Goal: Transaction & Acquisition: Book appointment/travel/reservation

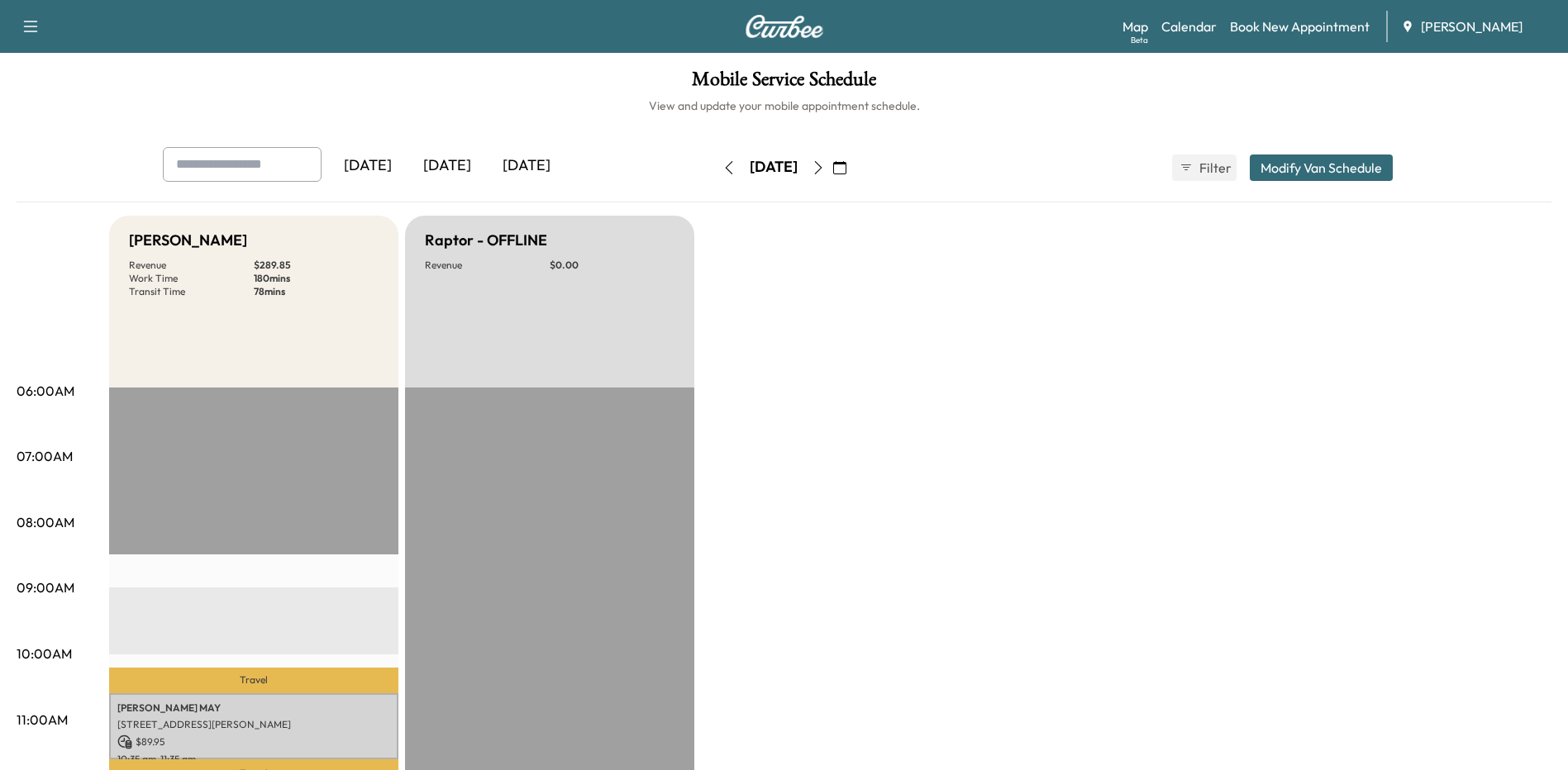
click at [847, 164] on icon "button" at bounding box center [839, 167] width 13 height 13
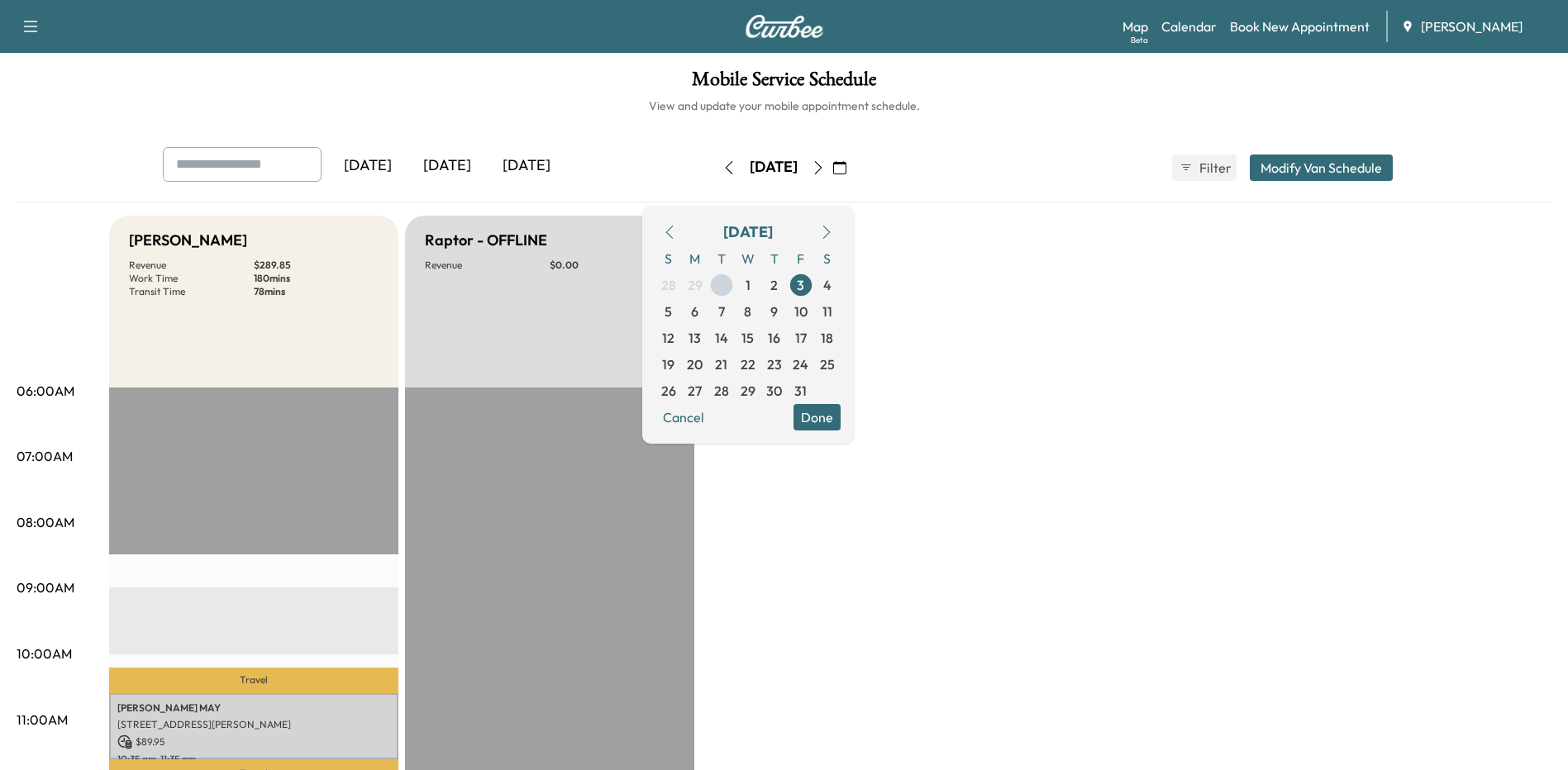
click at [709, 314] on span "6" at bounding box center [695, 311] width 27 height 27
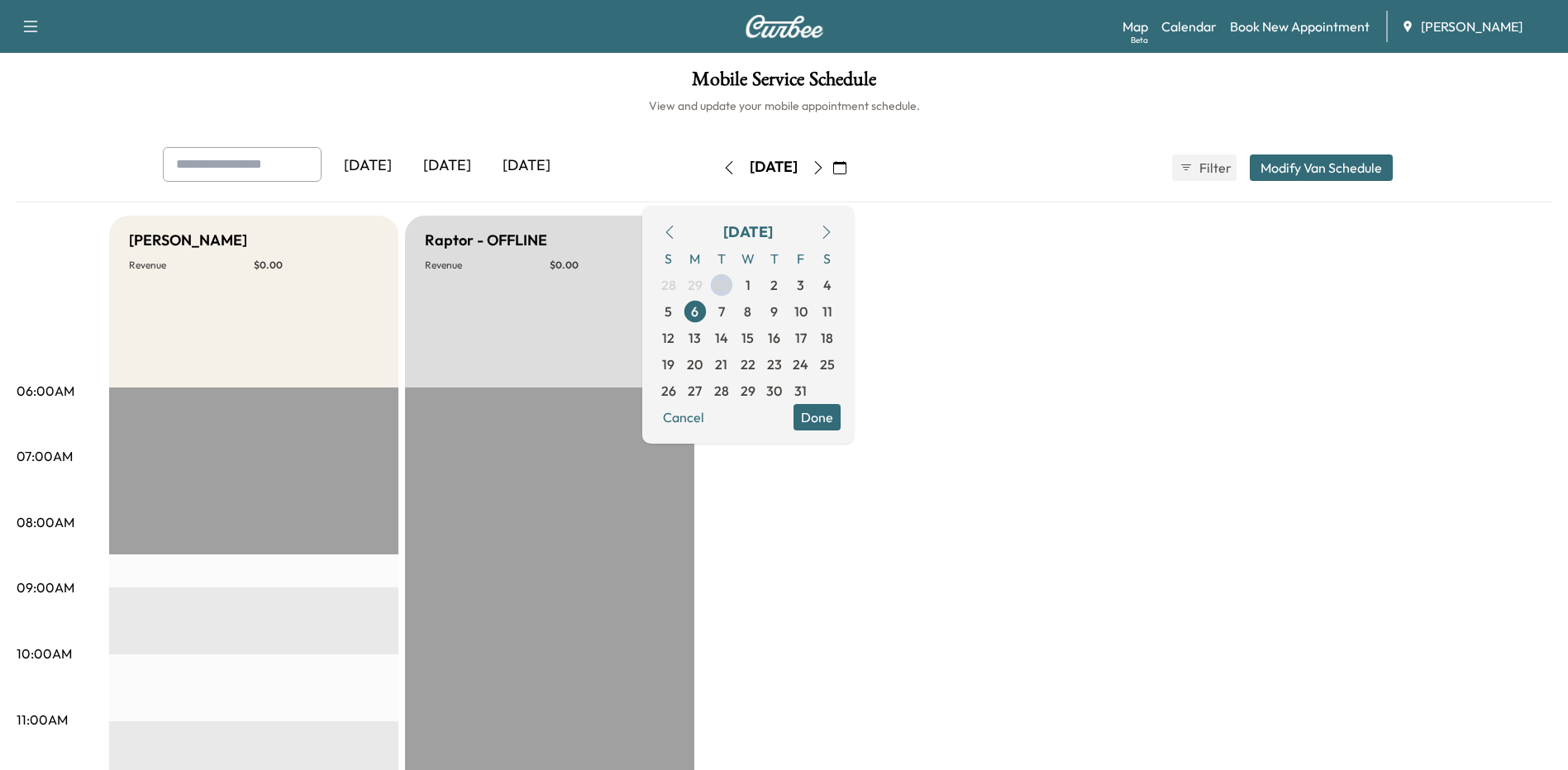
drag, startPoint x: 856, startPoint y: 419, endPoint x: 869, endPoint y: 418, distance: 13.0
click at [841, 419] on button "Done" at bounding box center [817, 417] width 47 height 27
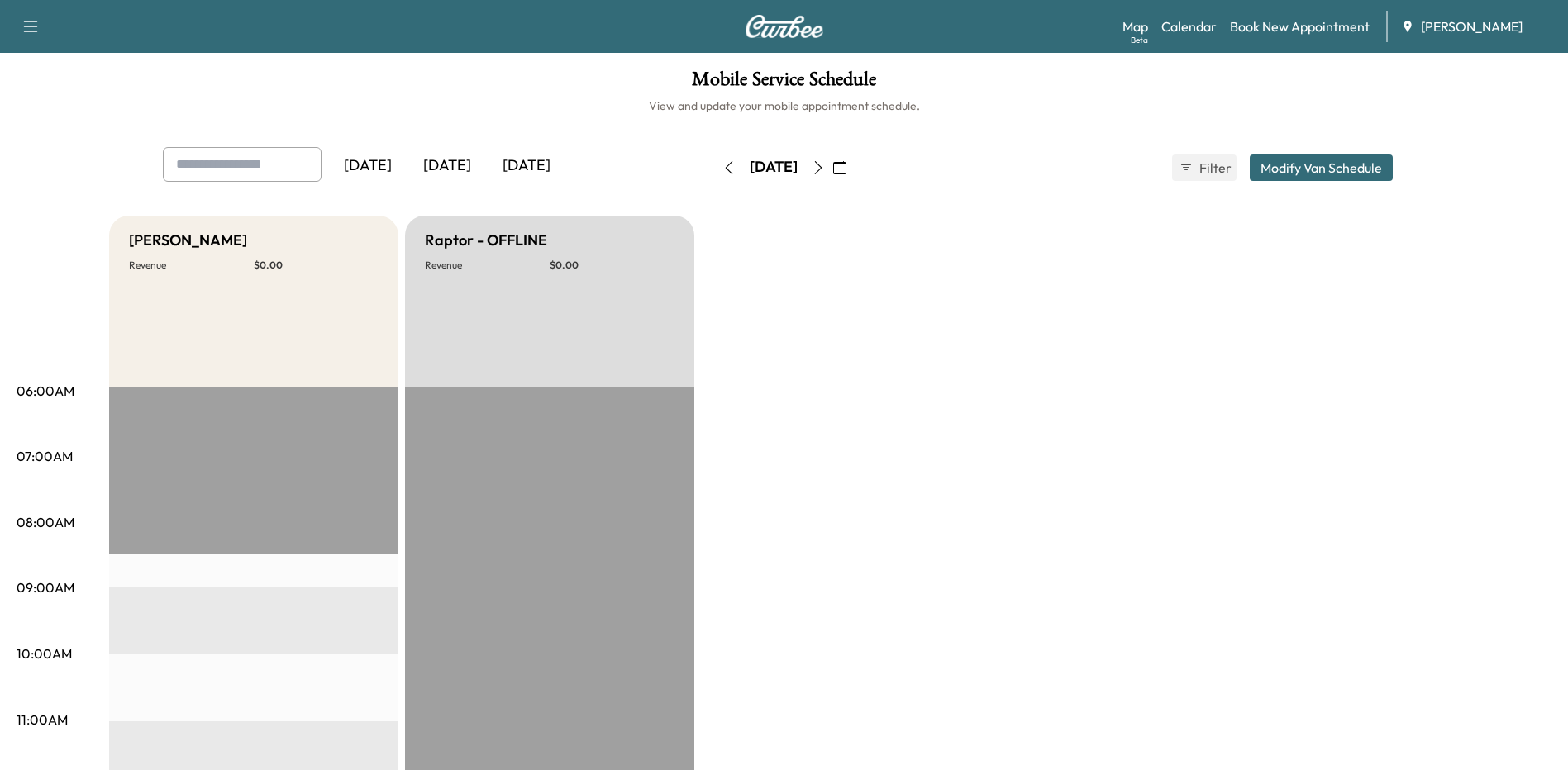
click at [1272, 30] on link "Book New Appointment" at bounding box center [1300, 26] width 140 height 20
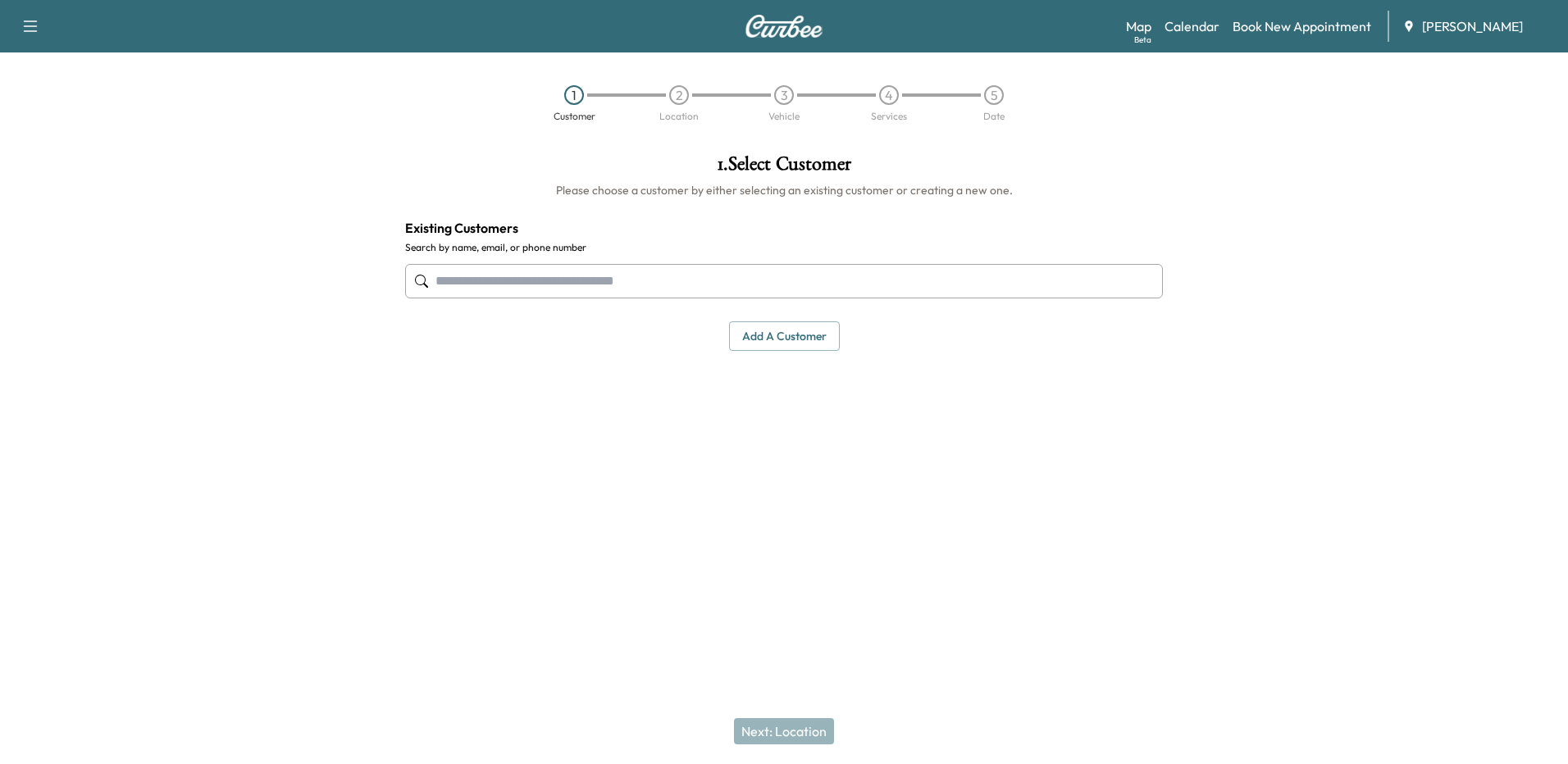
click at [834, 288] on input "text" at bounding box center [784, 281] width 758 height 34
click at [625, 280] on input "text" at bounding box center [784, 281] width 758 height 34
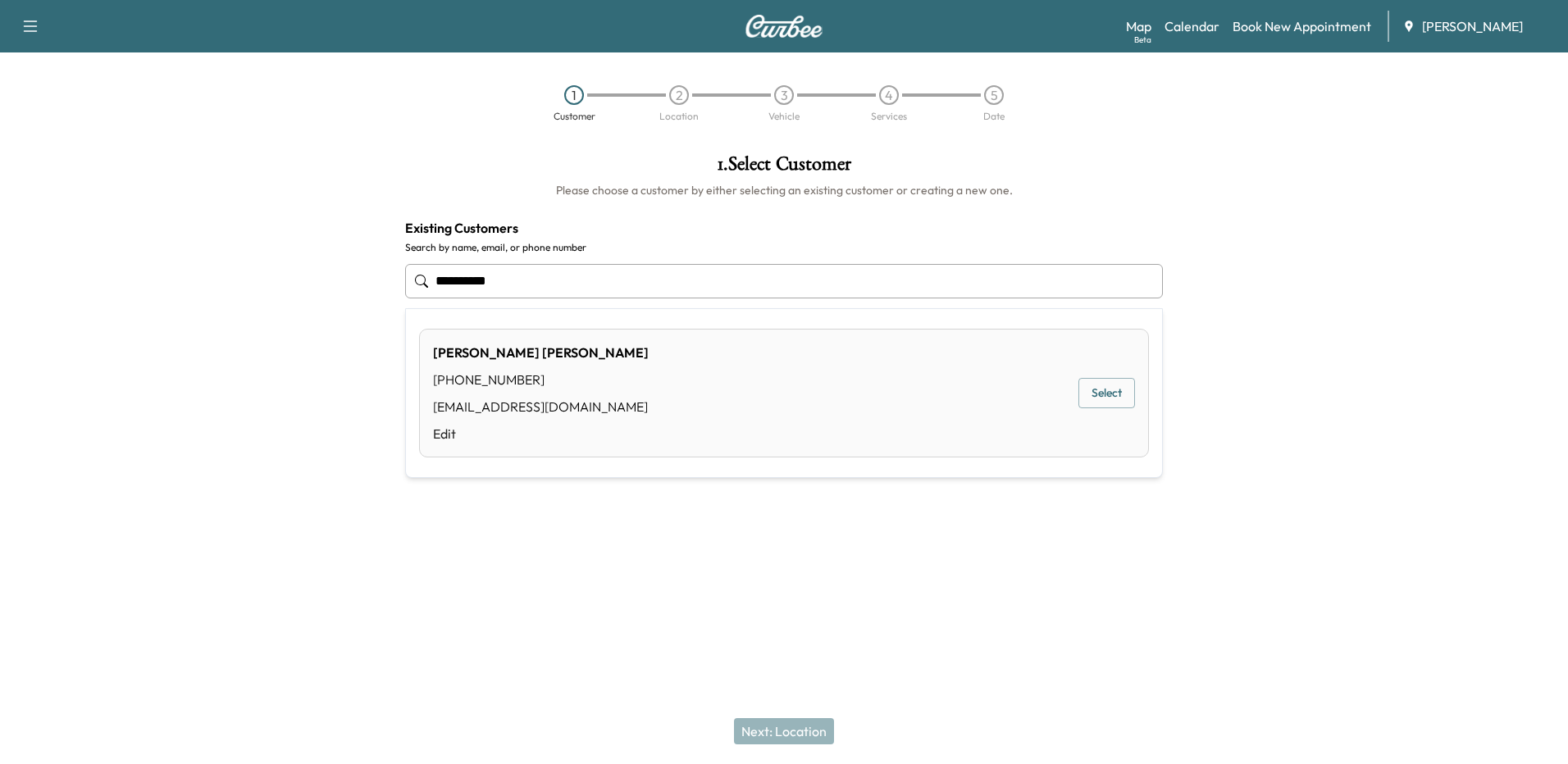
click at [1133, 386] on button "Select" at bounding box center [1107, 393] width 56 height 31
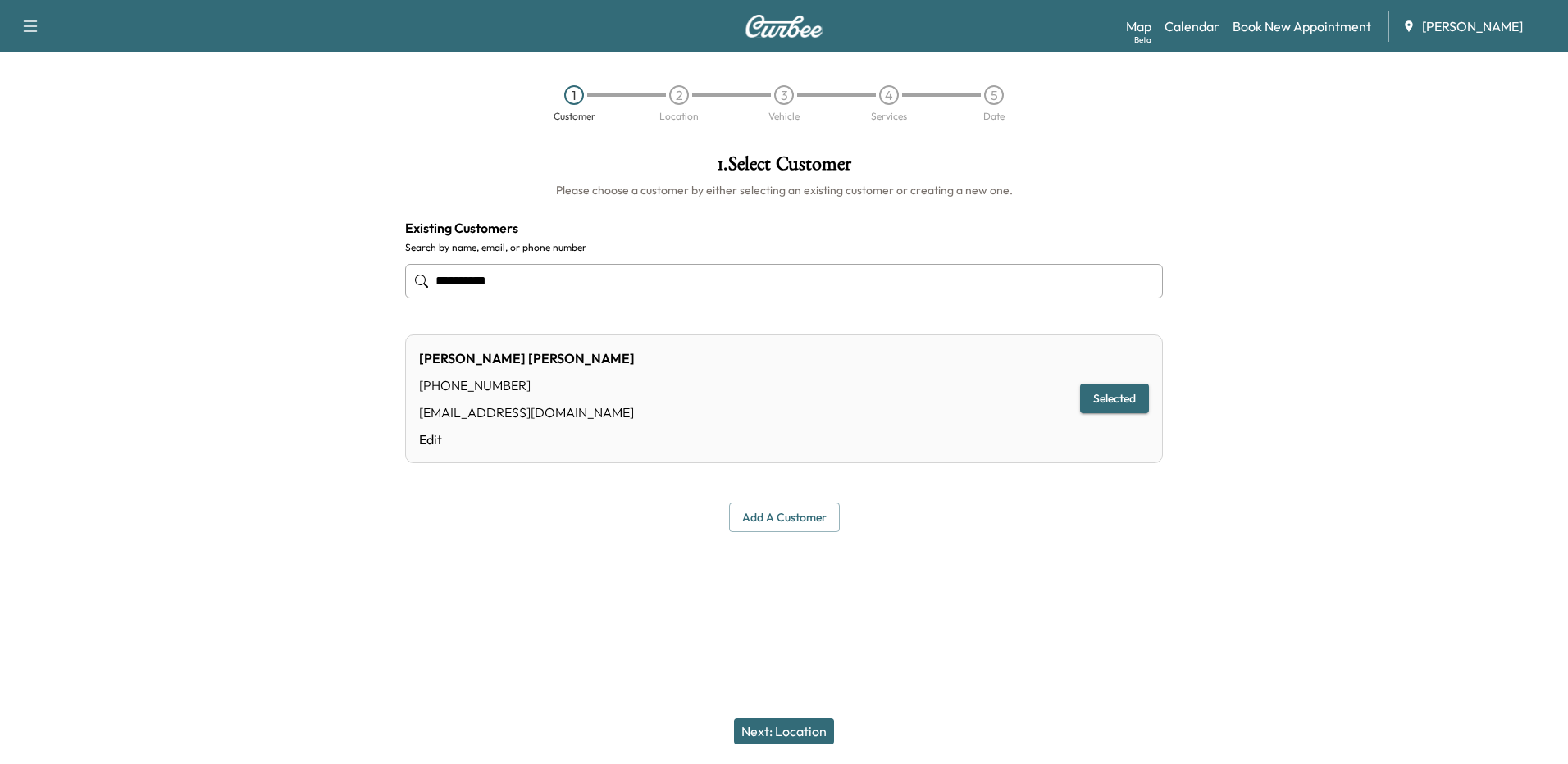
type input "**********"
click at [786, 732] on button "Next: Location" at bounding box center [784, 731] width 100 height 26
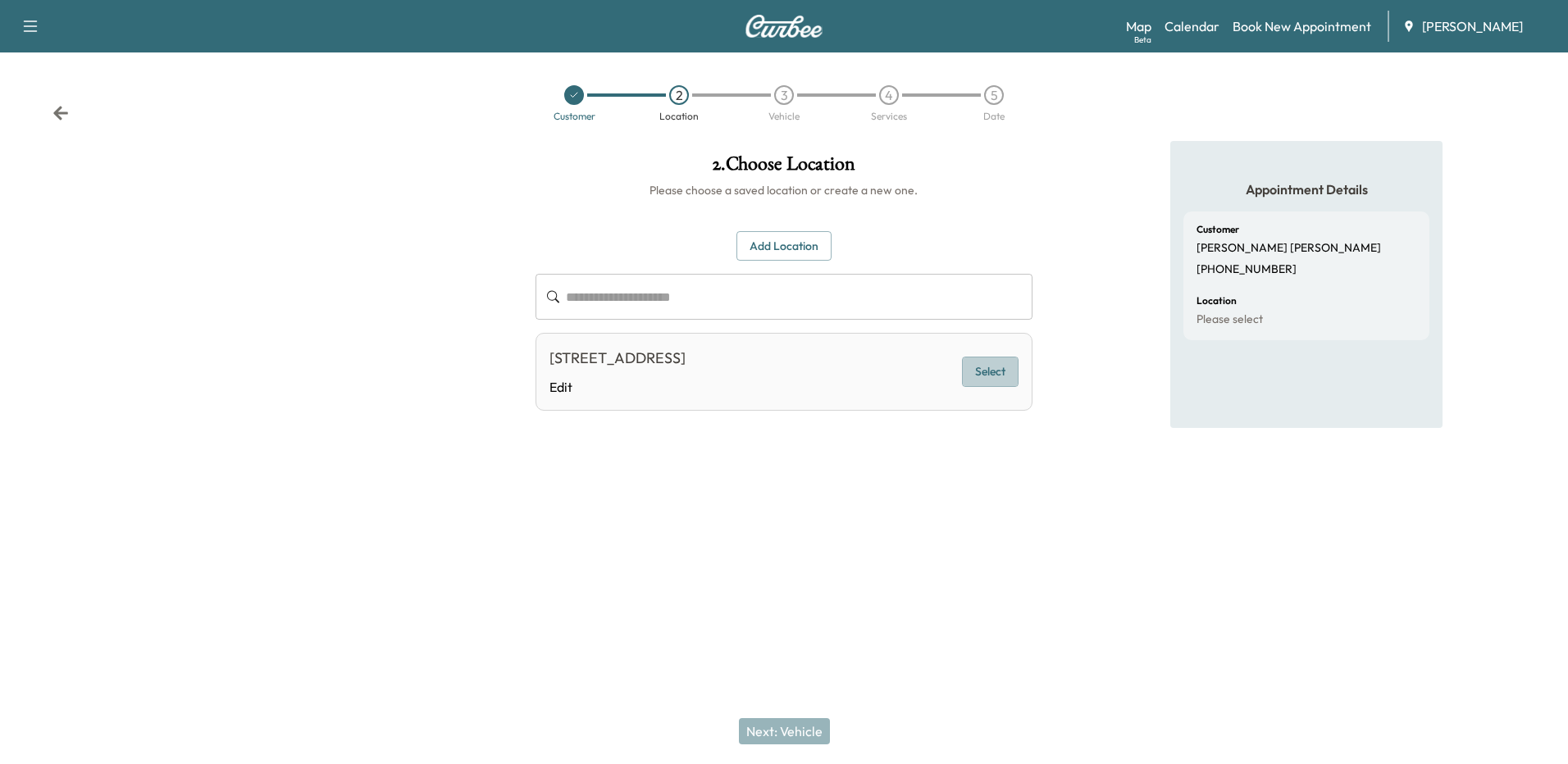
click at [999, 369] on button "Select" at bounding box center [990, 372] width 56 height 31
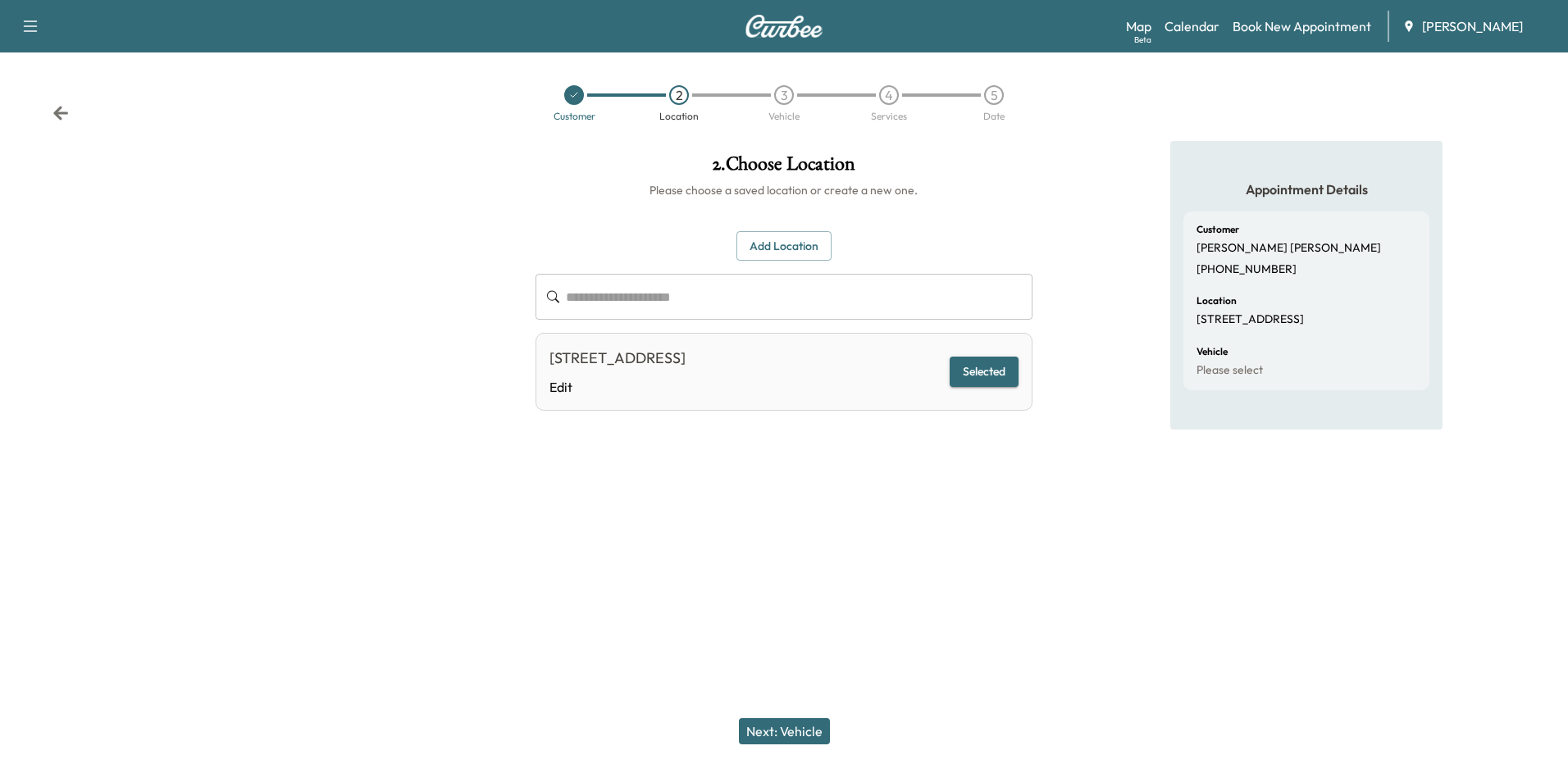
click at [797, 732] on button "Next: Vehicle" at bounding box center [784, 731] width 91 height 26
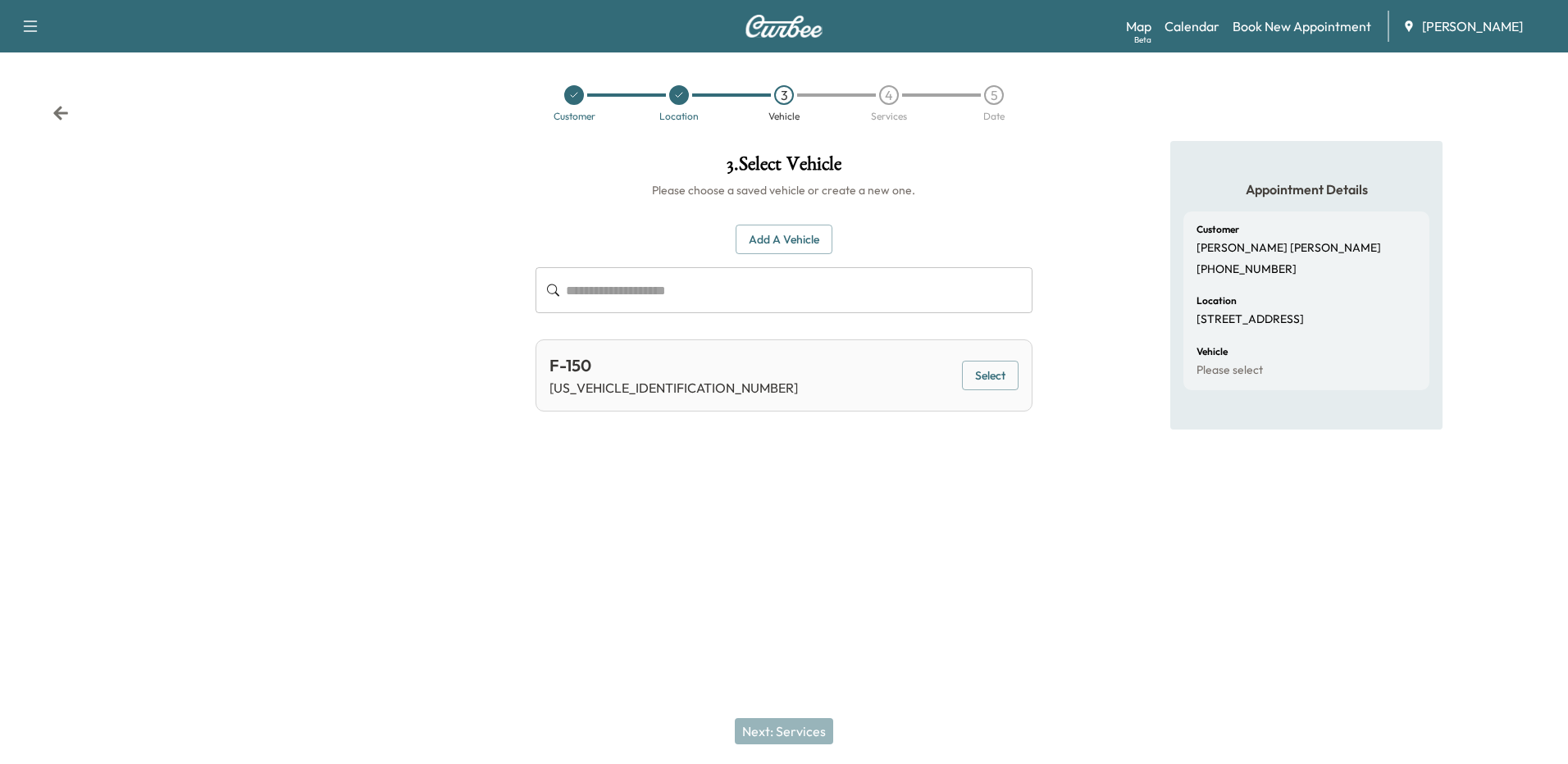
click at [979, 376] on button "Select" at bounding box center [990, 376] width 56 height 31
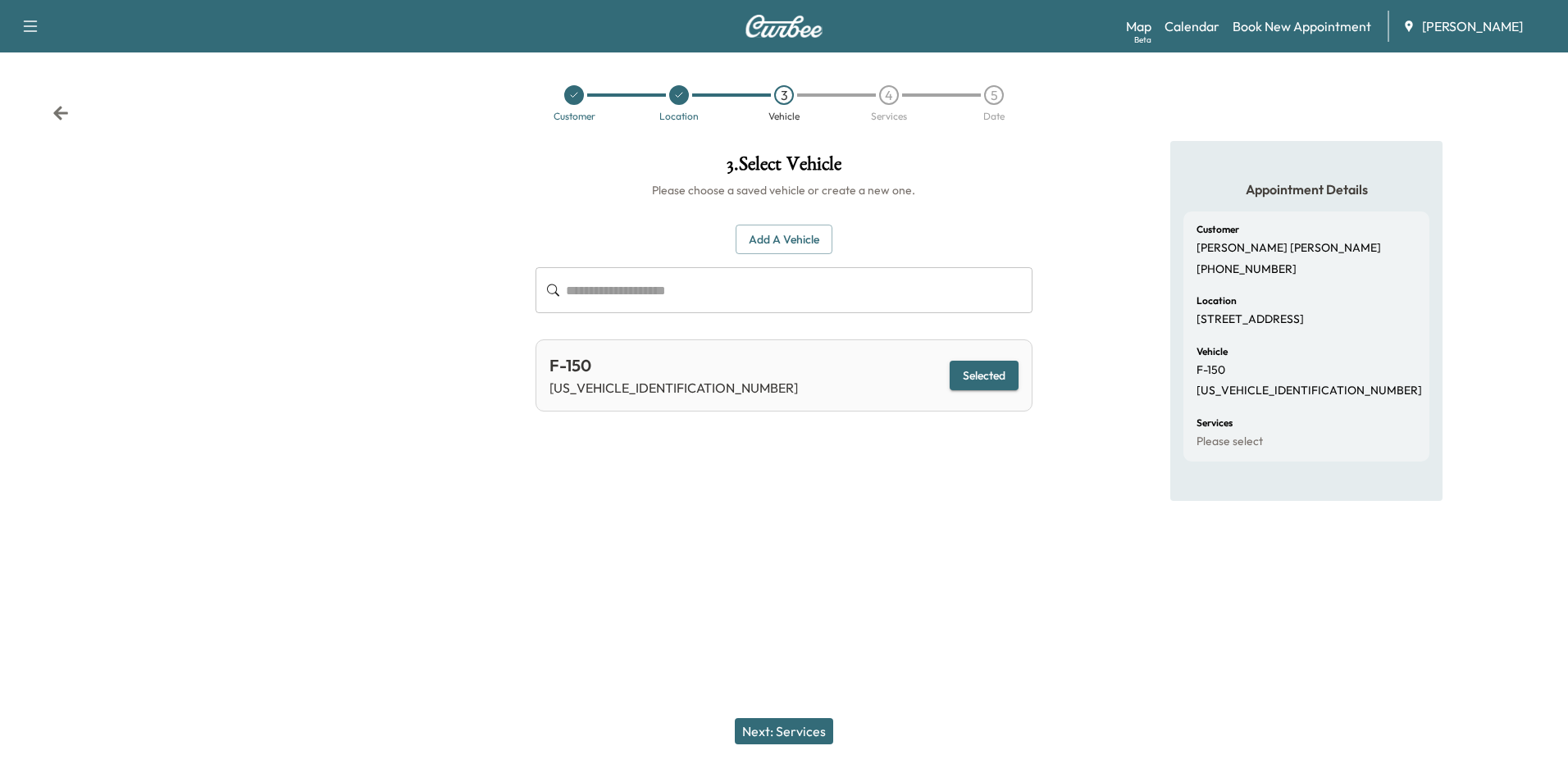
click at [810, 728] on button "Next: Services" at bounding box center [784, 731] width 99 height 26
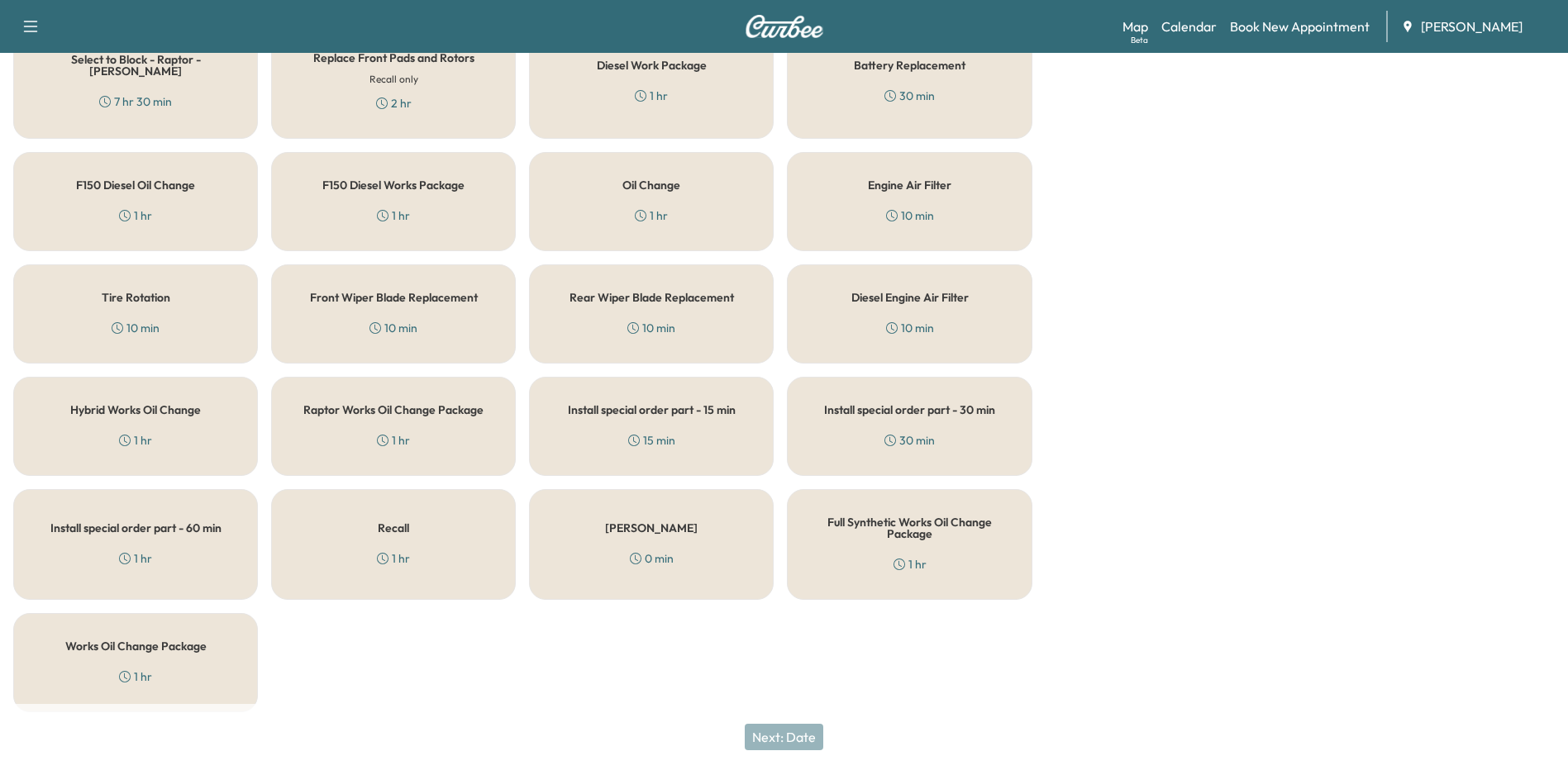
scroll to position [544, 0]
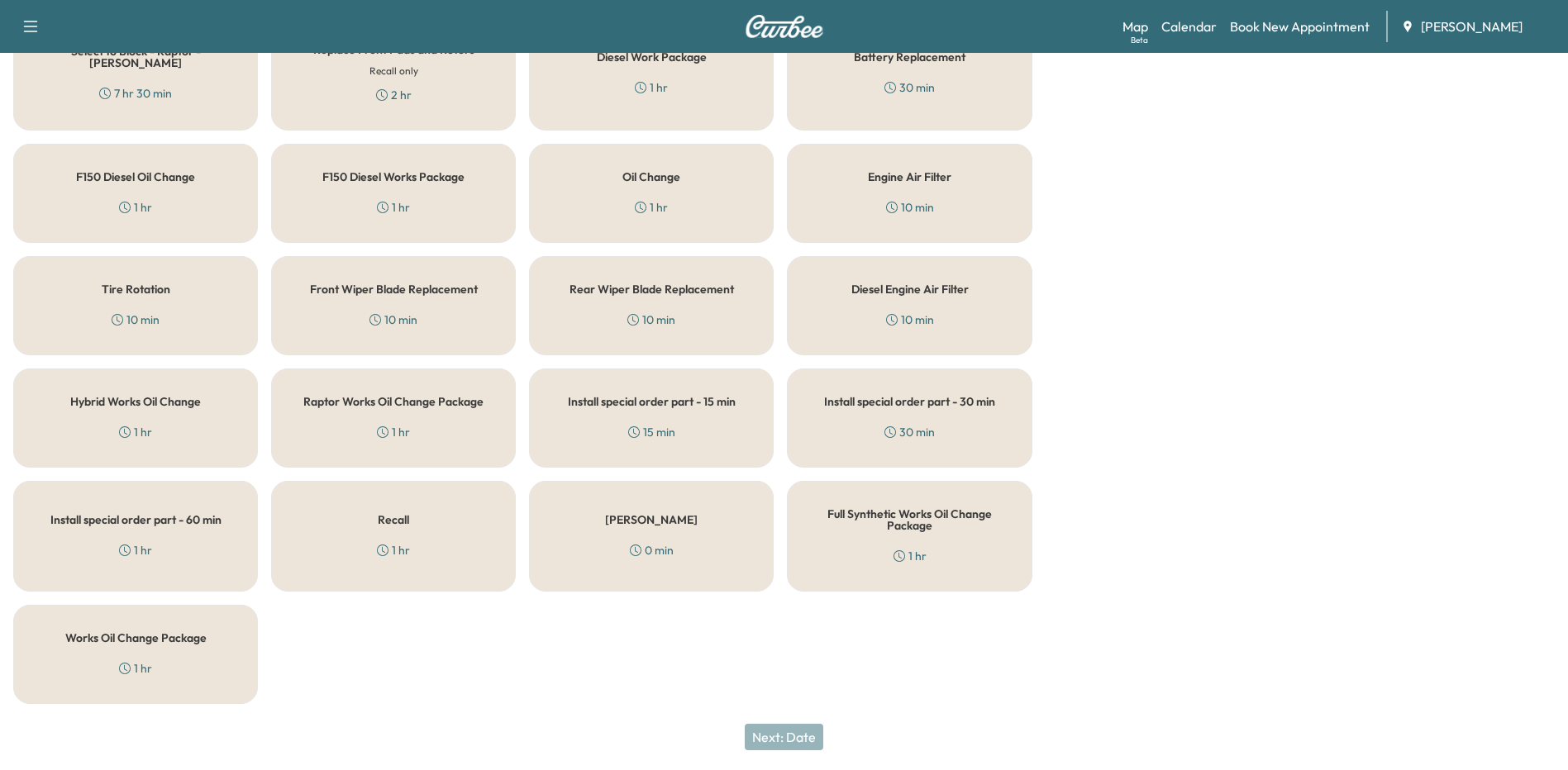
click at [174, 654] on div "Works Oil Change Package 1 hr" at bounding box center [135, 654] width 244 height 99
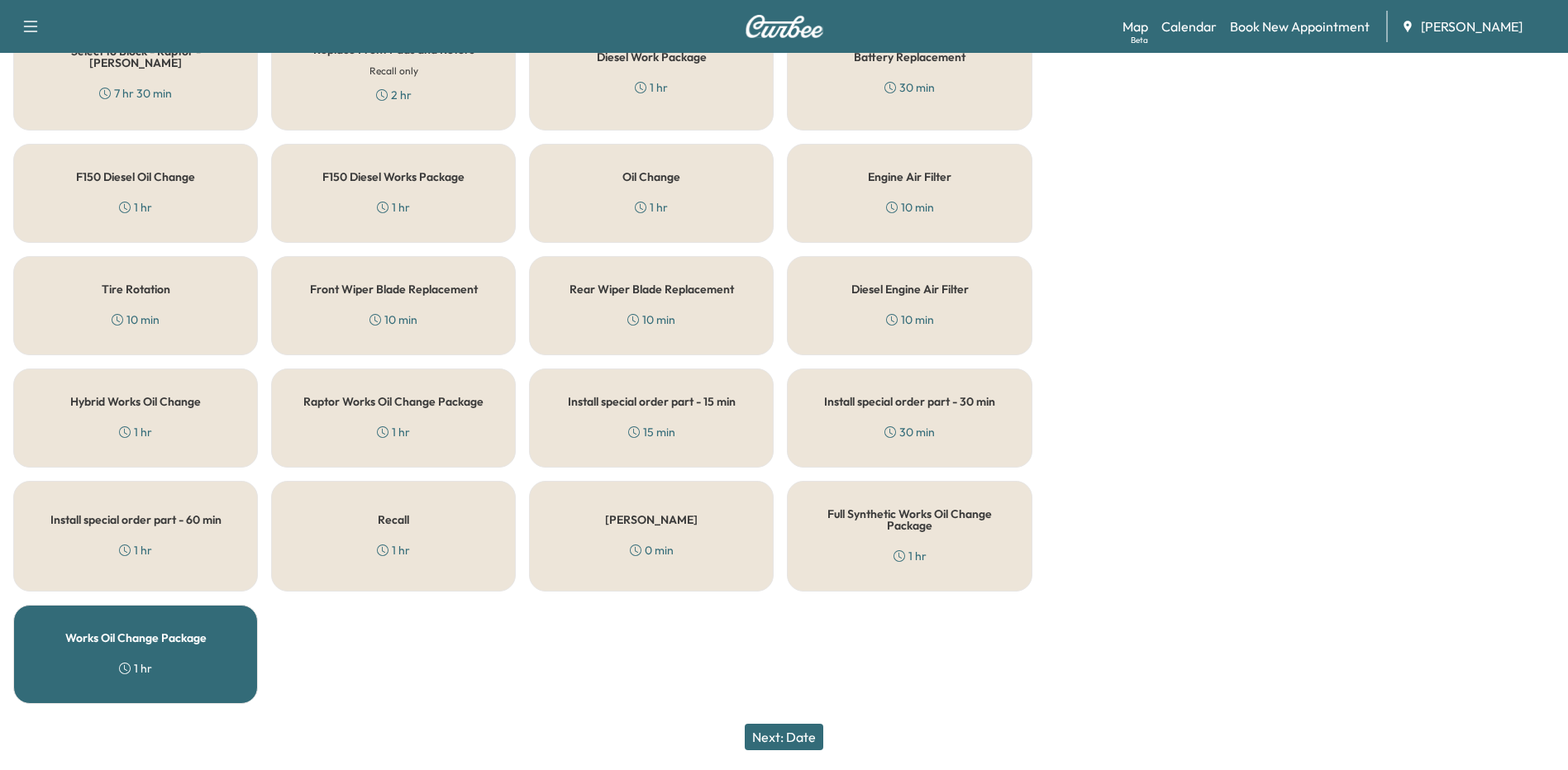
click at [803, 734] on button "Next: Date" at bounding box center [784, 737] width 79 height 27
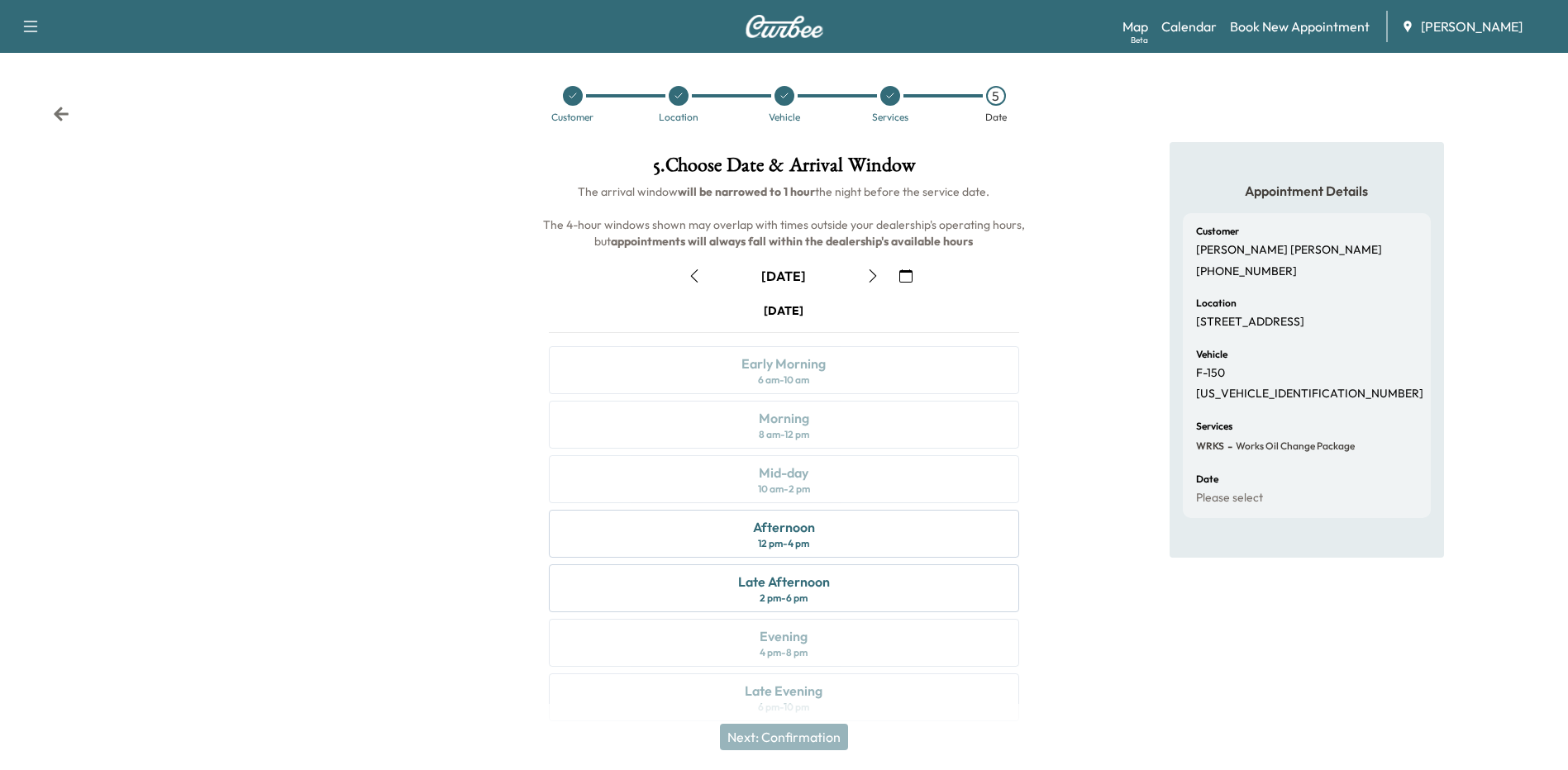
click at [865, 274] on button "button" at bounding box center [872, 275] width 28 height 27
click at [865, 274] on button "button" at bounding box center [872, 275] width 28 height 27
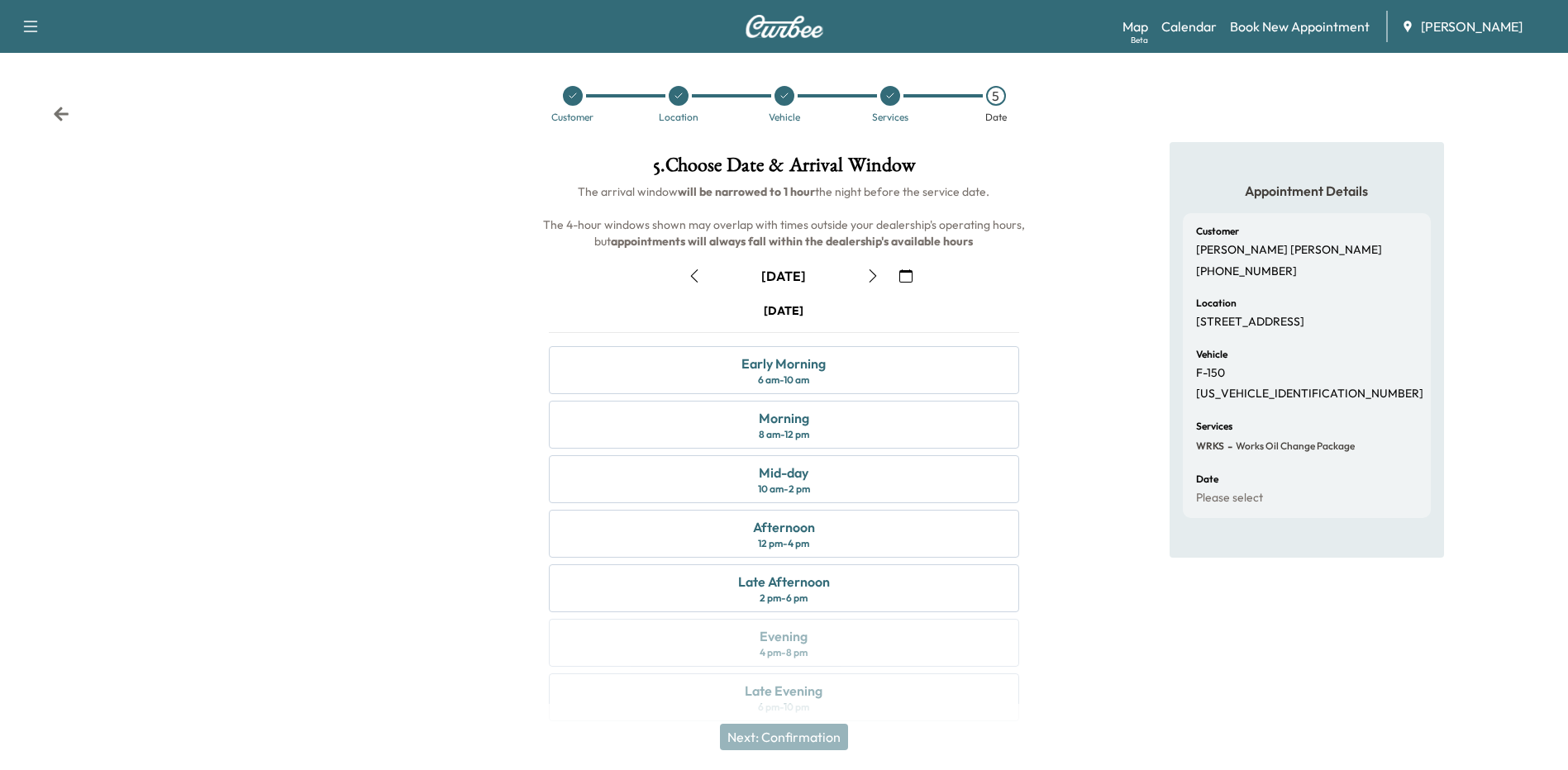
click at [832, 379] on div "Early Morning 6 am - 10 am" at bounding box center [783, 370] width 469 height 48
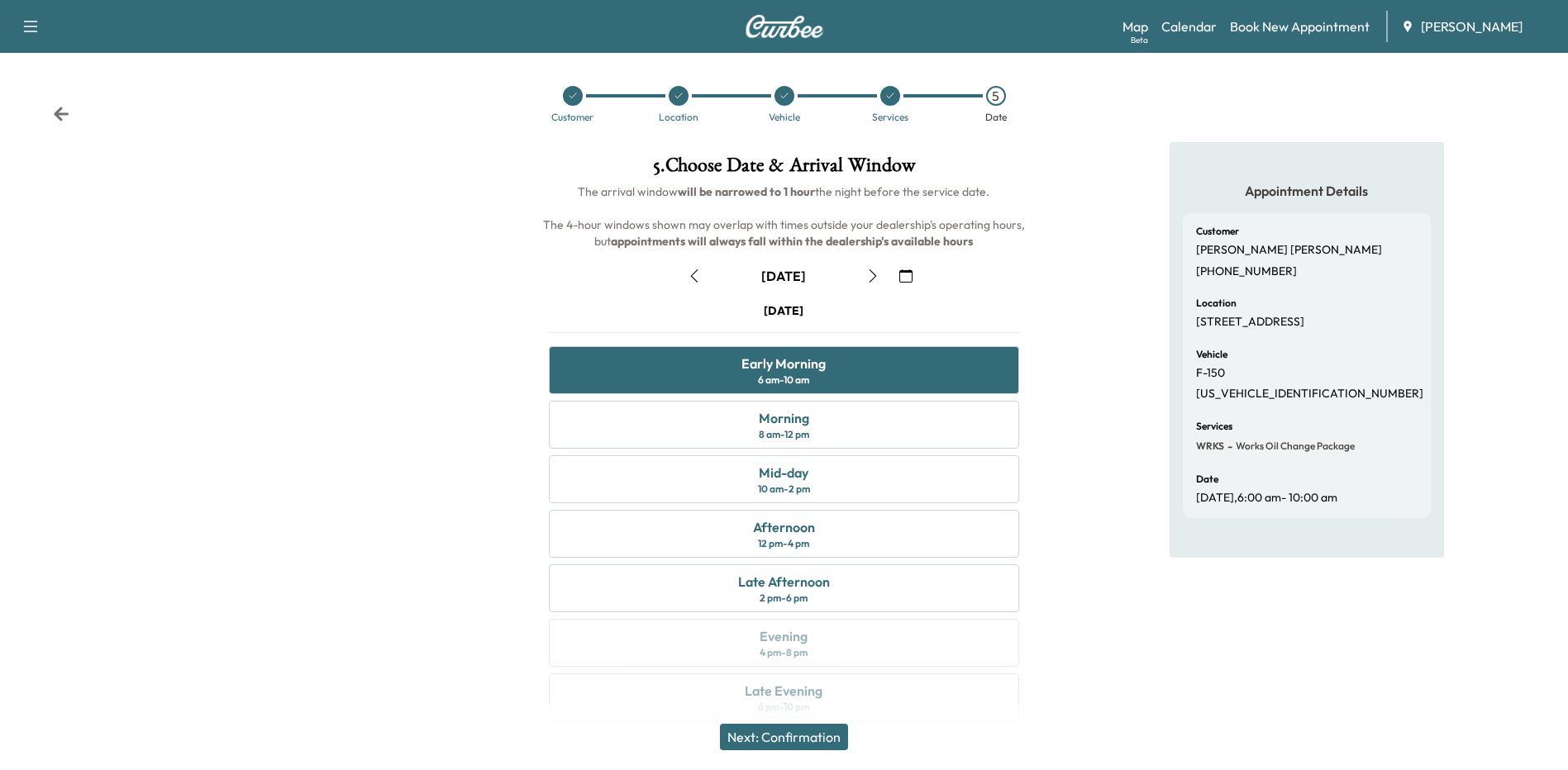
click at [789, 737] on button "Next: Confirmation" at bounding box center [783, 737] width 128 height 27
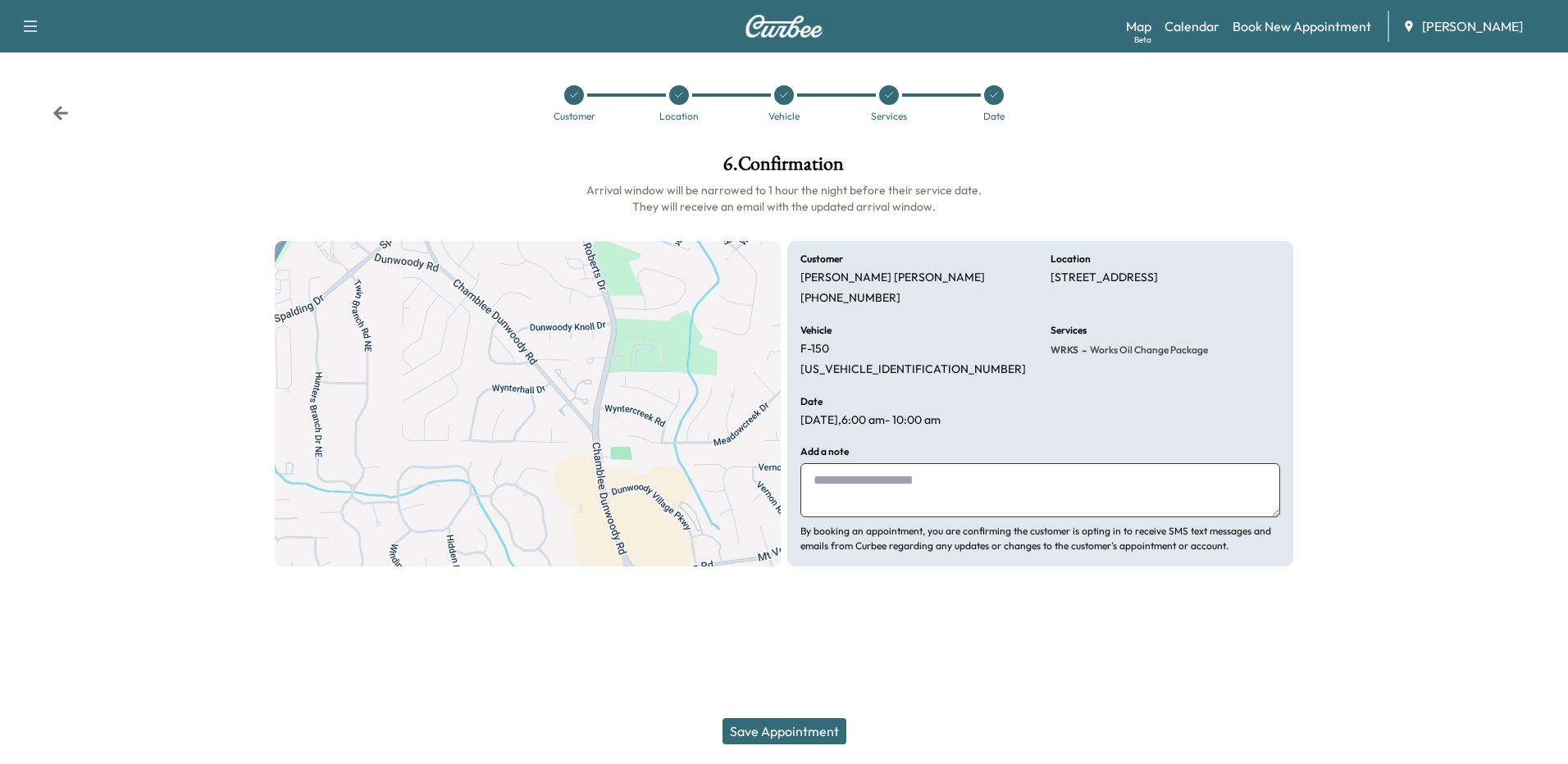
click at [873, 488] on textarea at bounding box center [1040, 490] width 480 height 54
type textarea "*"
drag, startPoint x: 929, startPoint y: 482, endPoint x: 1157, endPoint y: 646, distance: 280.9
click at [1159, 649] on div "Support Log Out Map Beta Calendar Book New Appointment [PERSON_NAME] Customer L…" at bounding box center [784, 382] width 1568 height 764
click at [912, 483] on textarea "**********" at bounding box center [1040, 490] width 480 height 54
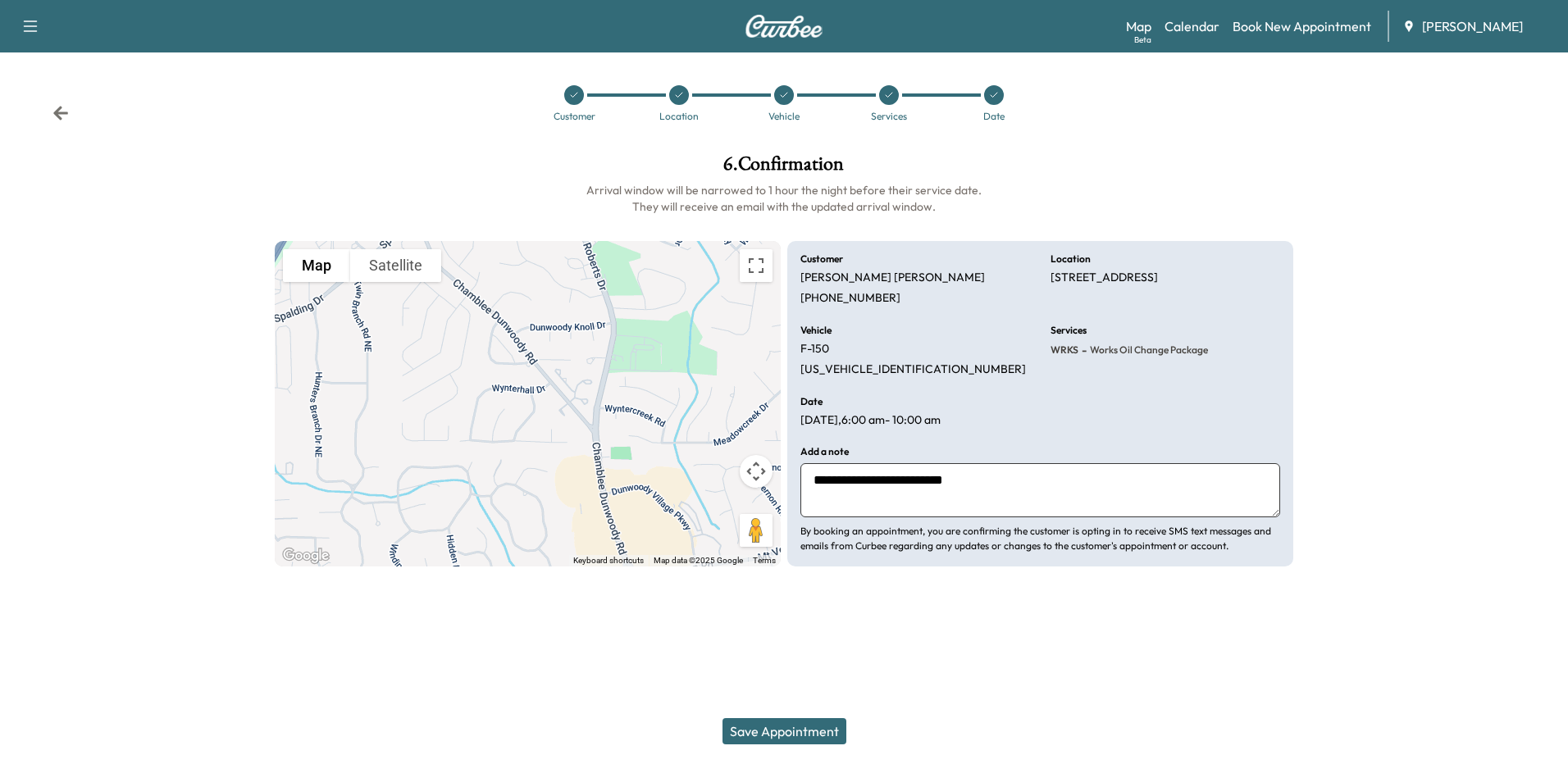
type textarea "**********"
click at [798, 735] on button "Save Appointment" at bounding box center [785, 731] width 124 height 26
